Goal: Obtain resource: Obtain resource

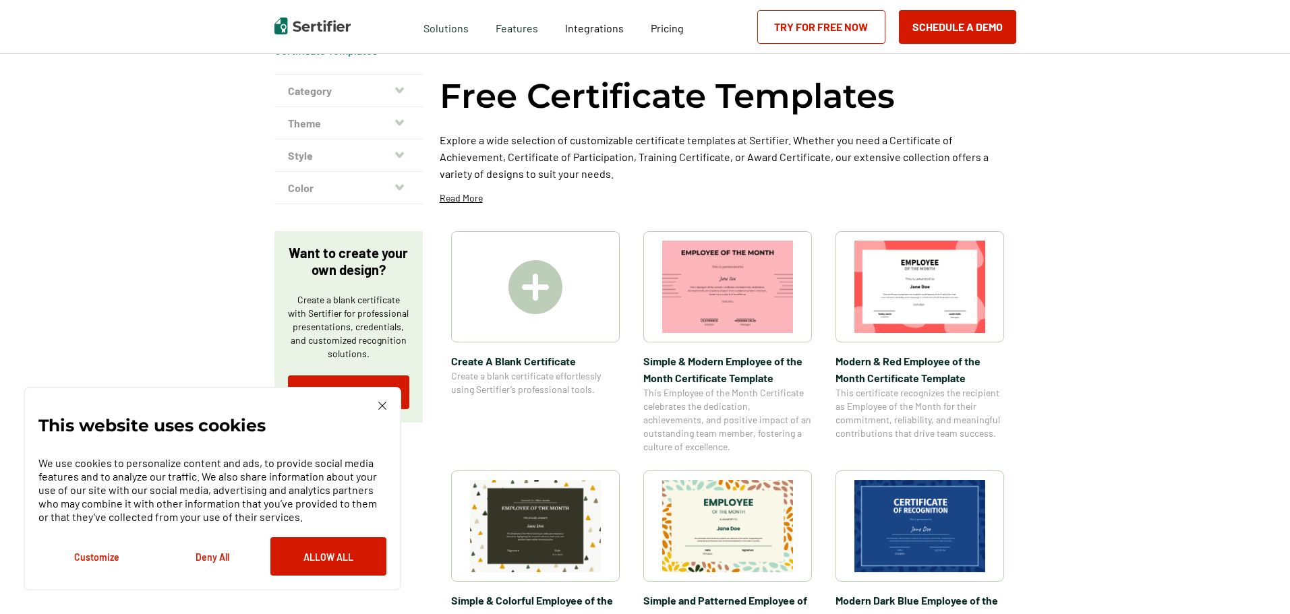
scroll to position [135, 0]
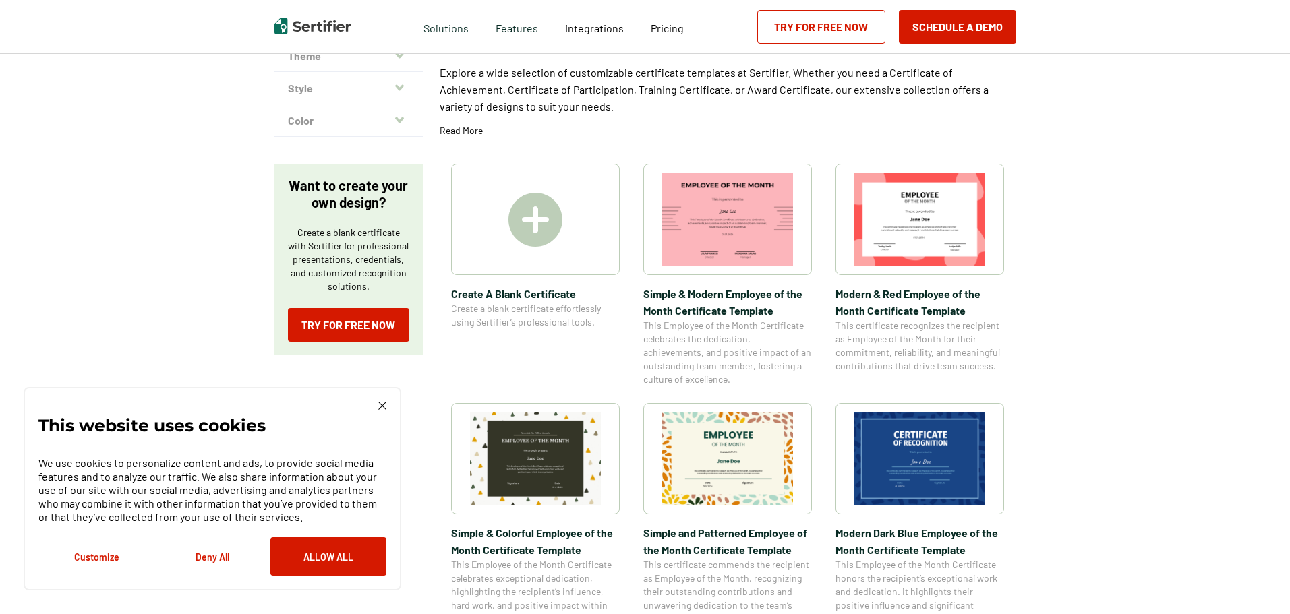
click at [735, 486] on img at bounding box center [727, 459] width 131 height 92
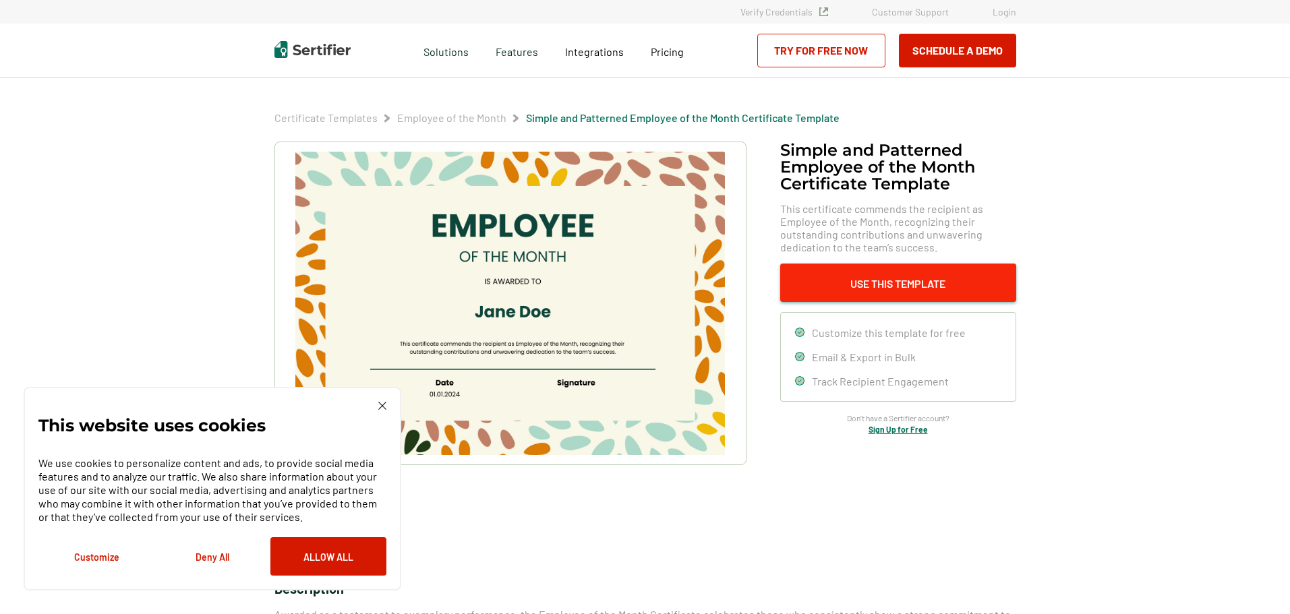
click at [893, 285] on button "Use This Template" at bounding box center [898, 283] width 236 height 38
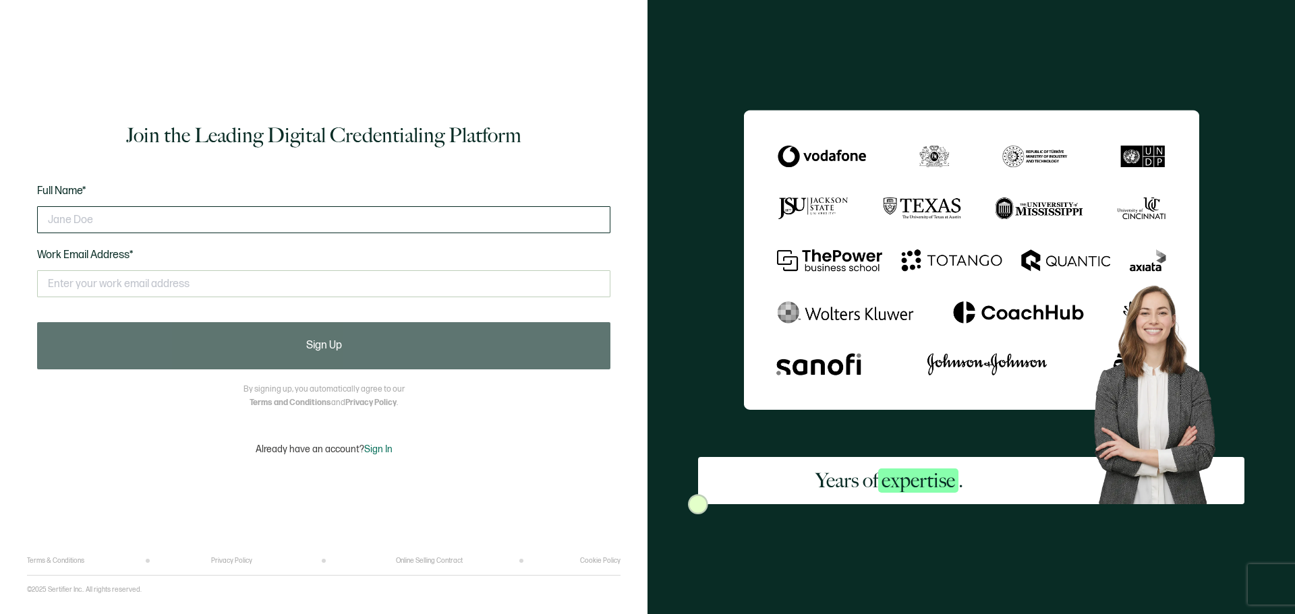
click at [206, 218] on input "text" at bounding box center [323, 219] width 573 height 27
